Goal: Register for event/course

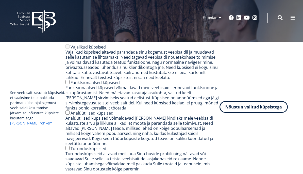
click at [247, 112] on button "Nõustun valitud küpsistega" at bounding box center [253, 107] width 68 height 12
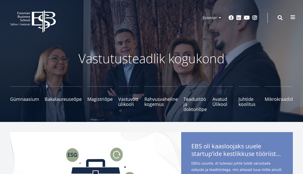
click at [291, 16] on span at bounding box center [292, 17] width 5 height 5
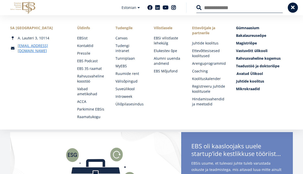
click at [256, 72] on span "Avatud Ülikool Tutvu ja registreeru" at bounding box center [249, 73] width 26 height 5
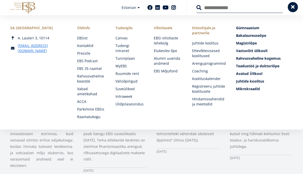
click at [294, 5] on button at bounding box center [293, 7] width 10 height 10
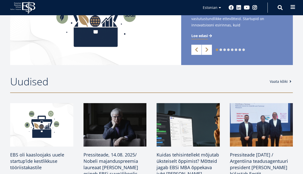
scroll to position [136, 0]
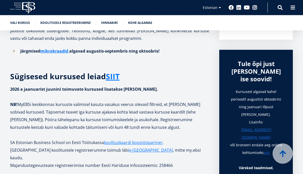
scroll to position [102, 0]
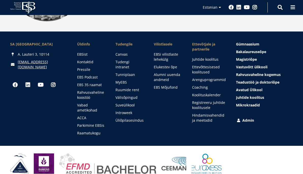
scroll to position [730, 0]
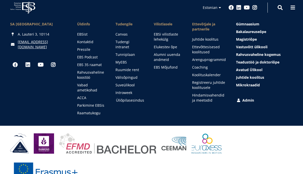
click at [132, 98] on link "Üliõpilasesindus" at bounding box center [130, 100] width 28 height 5
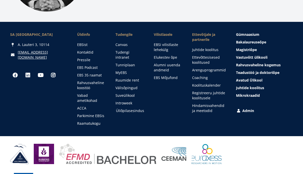
scroll to position [719, 0]
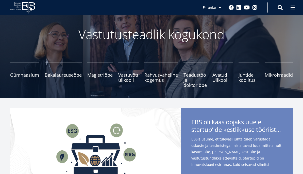
scroll to position [24, 0]
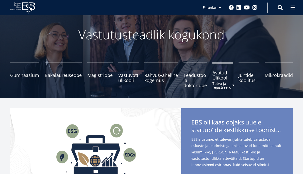
click at [218, 78] on span "Avatud Ülikool Tutvu ja registreeru" at bounding box center [222, 75] width 21 height 10
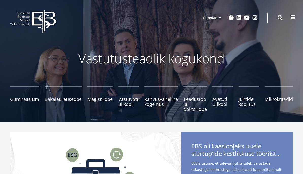
click at [293, 20] on button at bounding box center [293, 17] width 10 height 10
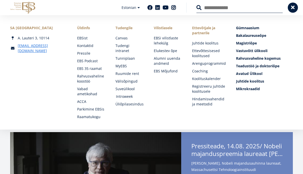
click at [127, 94] on link "Introweek" at bounding box center [130, 96] width 28 height 5
